Goal: Task Accomplishment & Management: Use online tool/utility

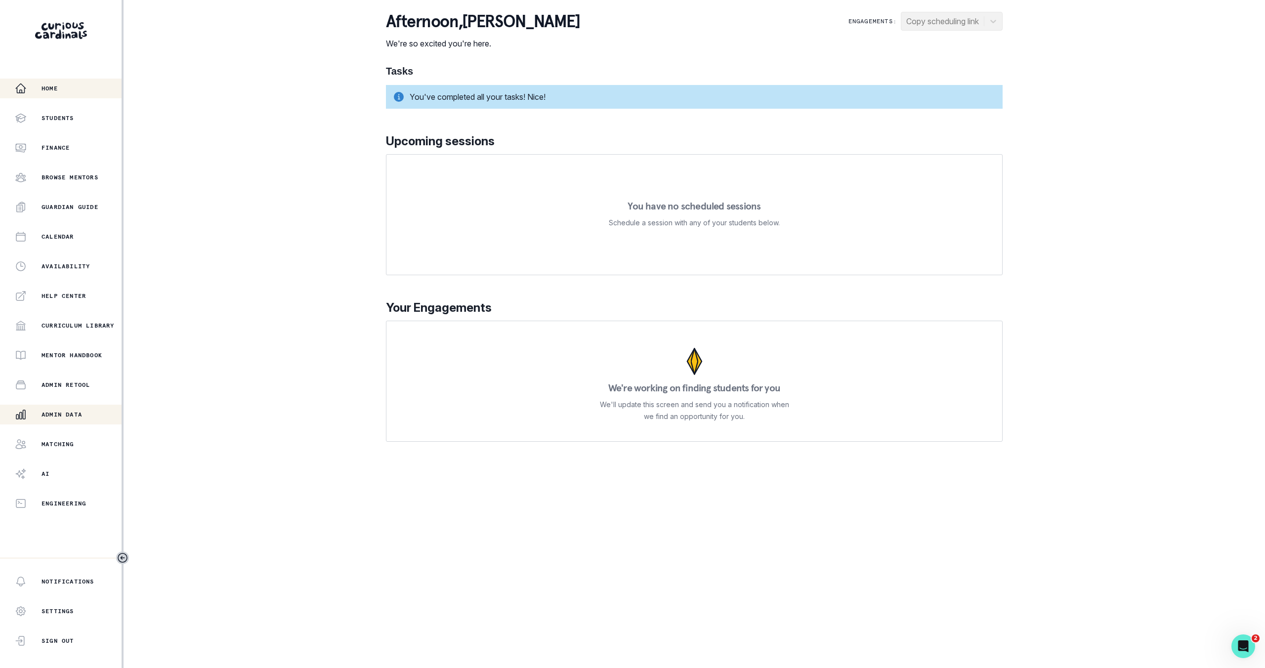
click at [45, 412] on p "Admin Data" at bounding box center [61, 415] width 41 height 8
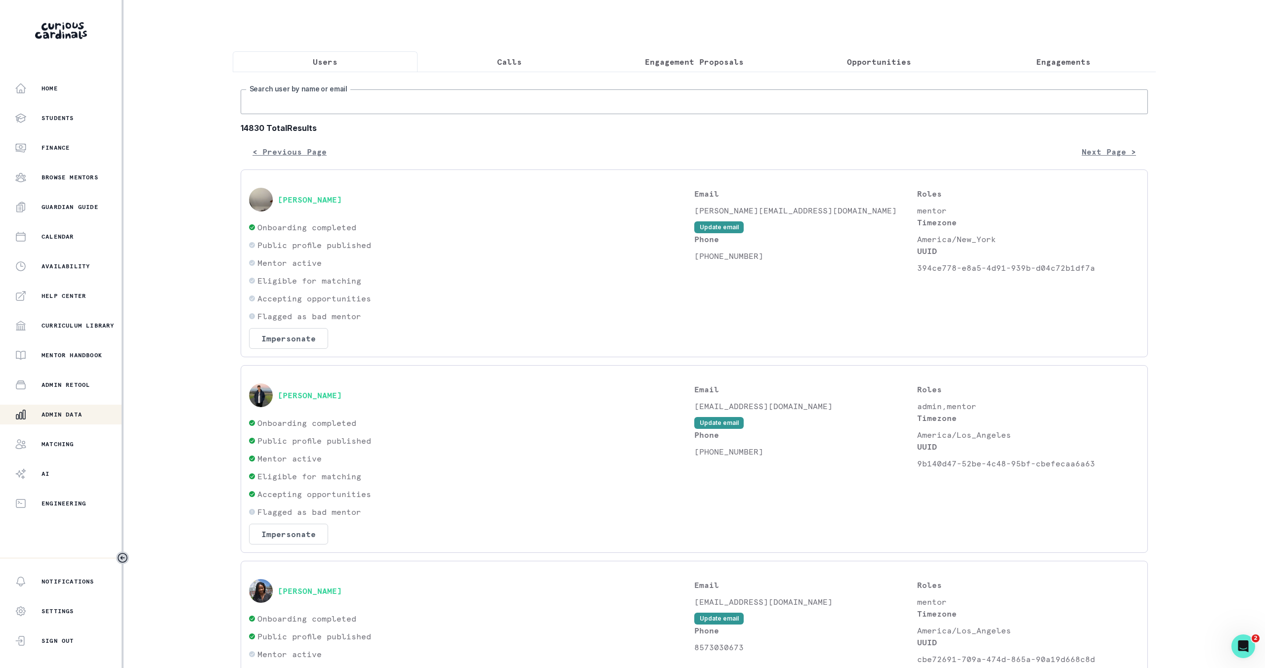
click at [454, 101] on input "Search user by name or email" at bounding box center [694, 101] width 907 height 25
type input "[PERSON_NAME]"
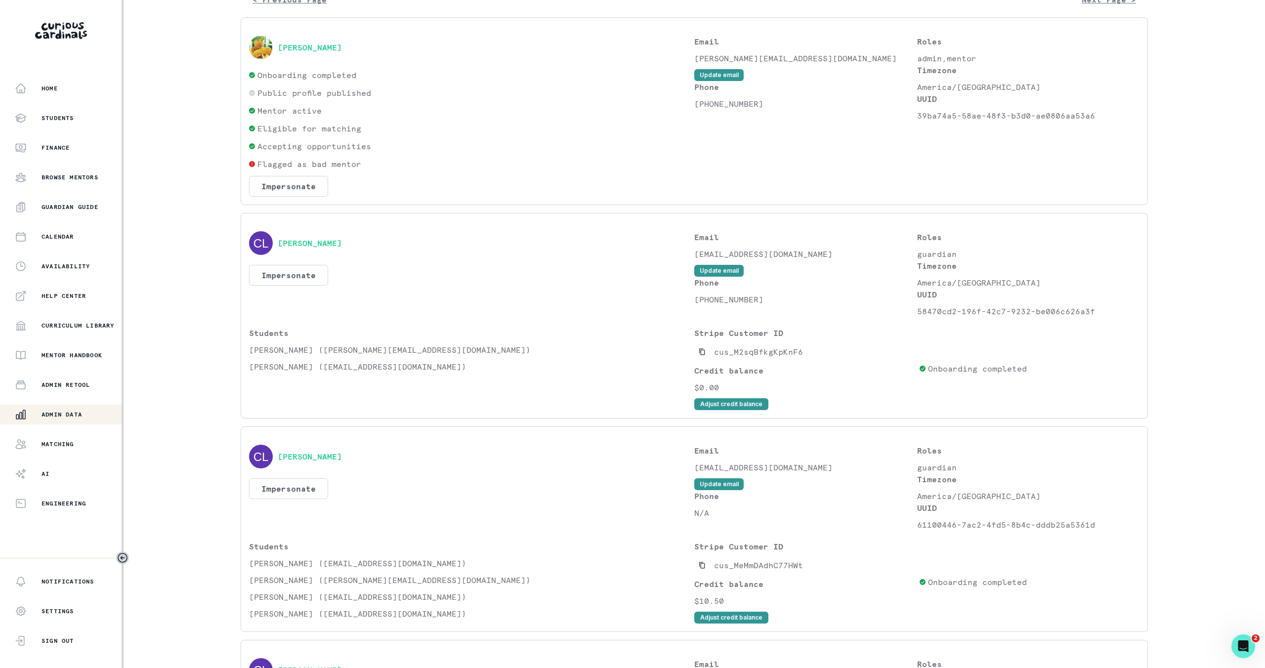
scroll to position [168, 0]
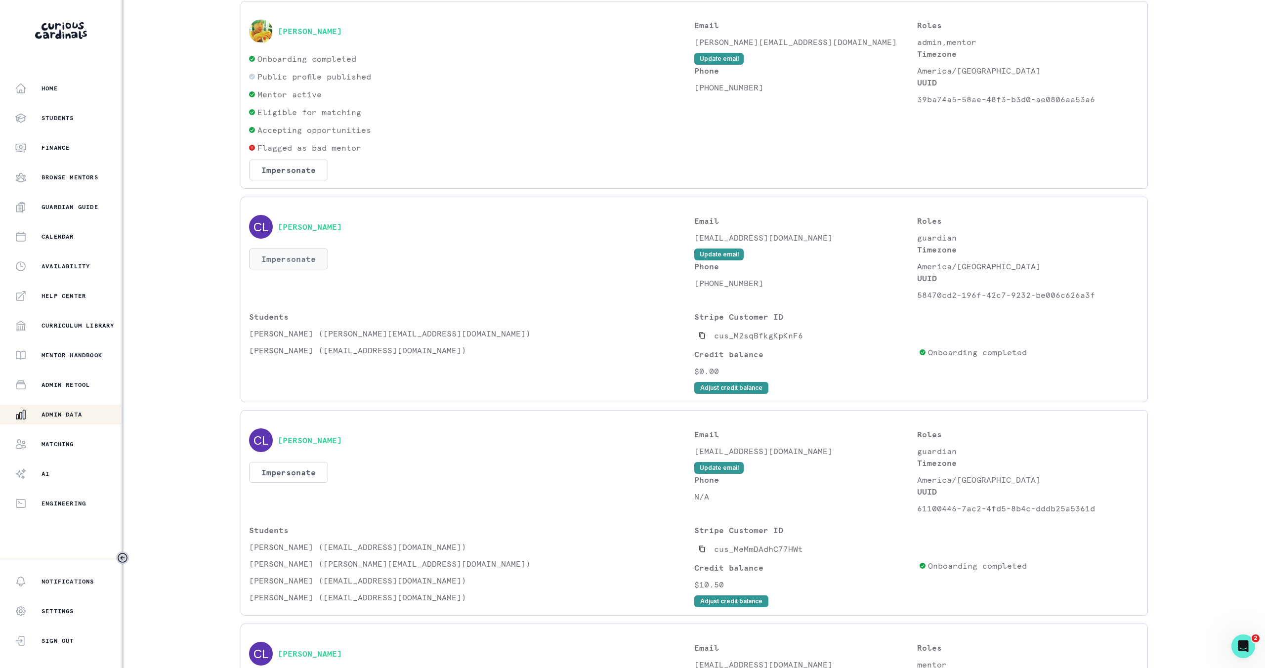
click at [290, 264] on button "Impersonate" at bounding box center [288, 258] width 79 height 21
click at [313, 228] on button "[PERSON_NAME]" at bounding box center [310, 227] width 64 height 10
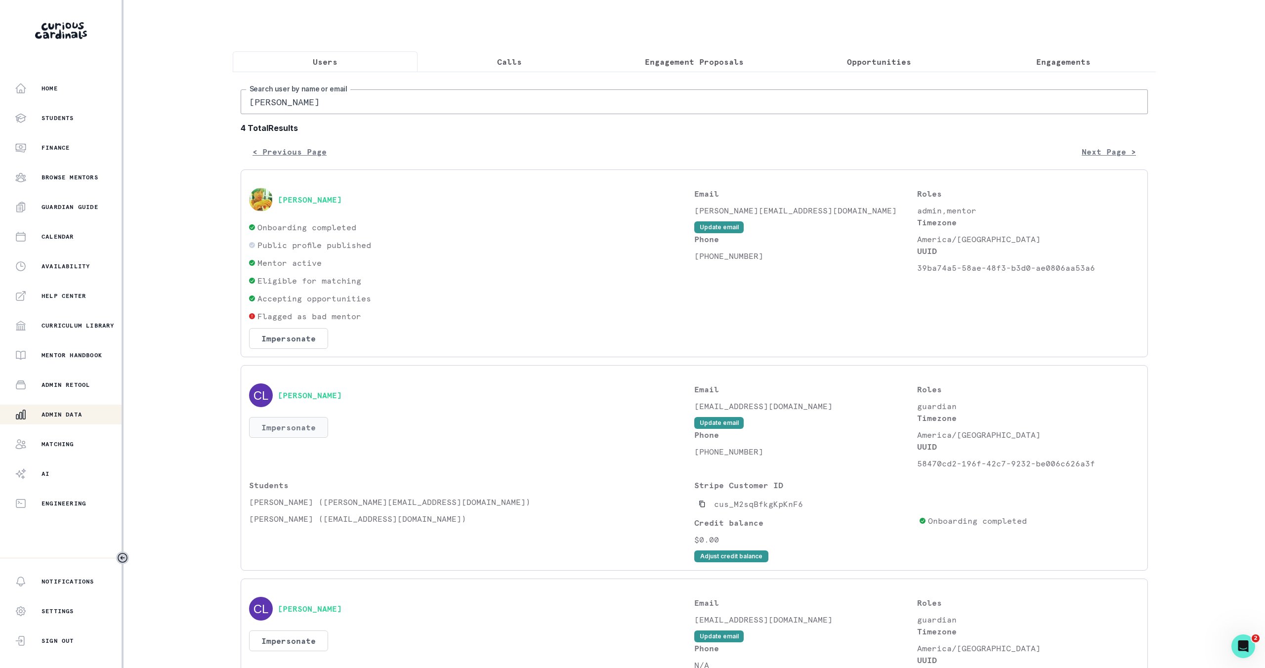
click at [297, 431] on button "Impersonate" at bounding box center [288, 427] width 79 height 21
click at [332, 515] on button "Impersonate" at bounding box center [328, 520] width 65 height 20
